Goal: Communication & Community: Answer question/provide support

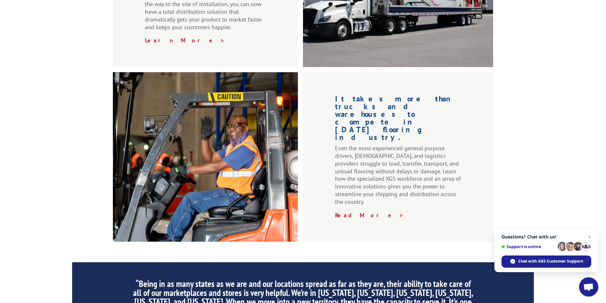
scroll to position [775, 0]
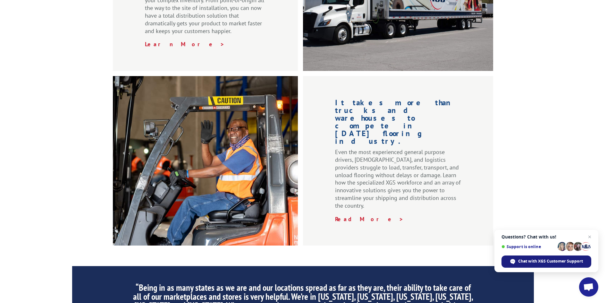
click at [563, 262] on span "Chat with XGS Customer Support" at bounding box center [551, 261] width 65 height 6
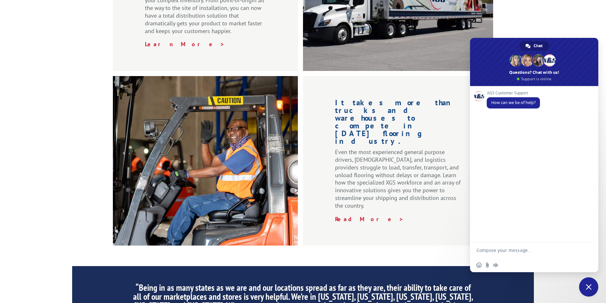
click at [523, 250] on textarea "Compose your message..." at bounding box center [528, 250] width 103 height 16
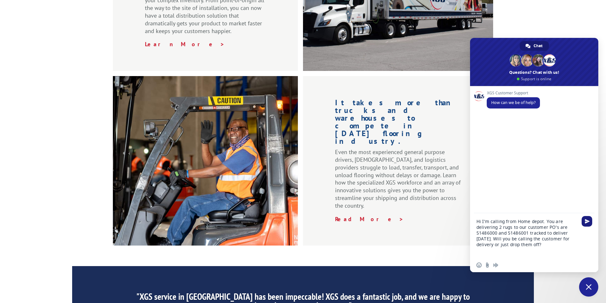
type textarea "Hi I'm calling from Home depot. You are delivering 2 rugs to our customer PO's …"
click at [586, 219] on span "Send" at bounding box center [587, 221] width 5 height 5
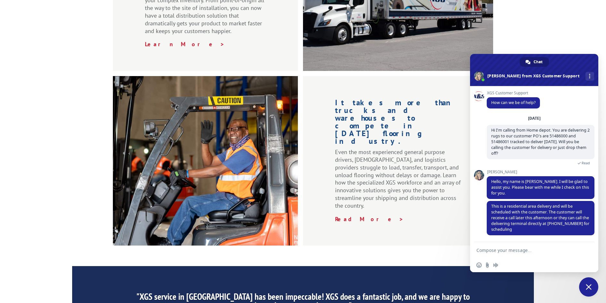
scroll to position [0, 0]
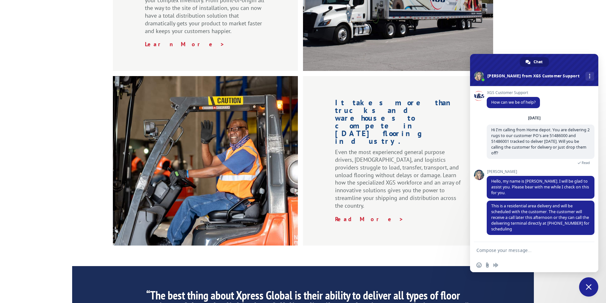
click at [532, 253] on textarea "Compose your message..." at bounding box center [528, 250] width 103 height 16
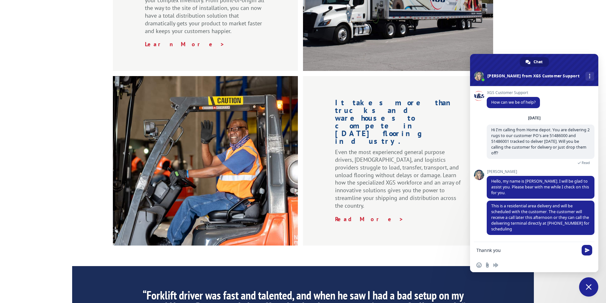
click at [490, 250] on textarea "Thannk you" at bounding box center [528, 250] width 103 height 16
type textarea "Thank you"
click at [588, 249] on span "Send" at bounding box center [587, 250] width 5 height 5
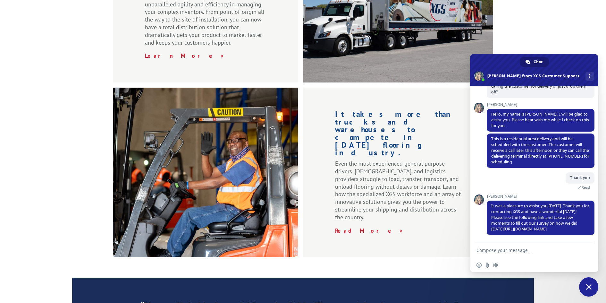
scroll to position [775, 0]
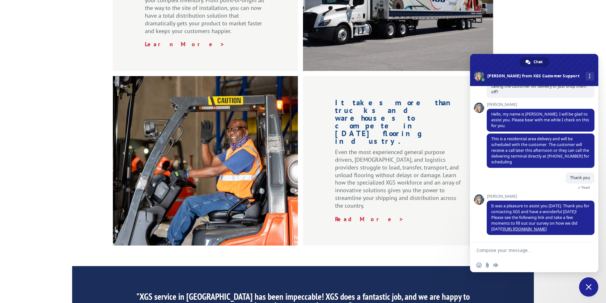
drag, startPoint x: 357, startPoint y: 66, endPoint x: 33, endPoint y: 233, distance: 364.4
click at [32, 266] on div ""XGS service in [GEOGRAPHIC_DATA] has been impeccable! XGS does a fantastic job…" at bounding box center [303, 306] width 606 height 80
